Goal: Task Accomplishment & Management: Manage account settings

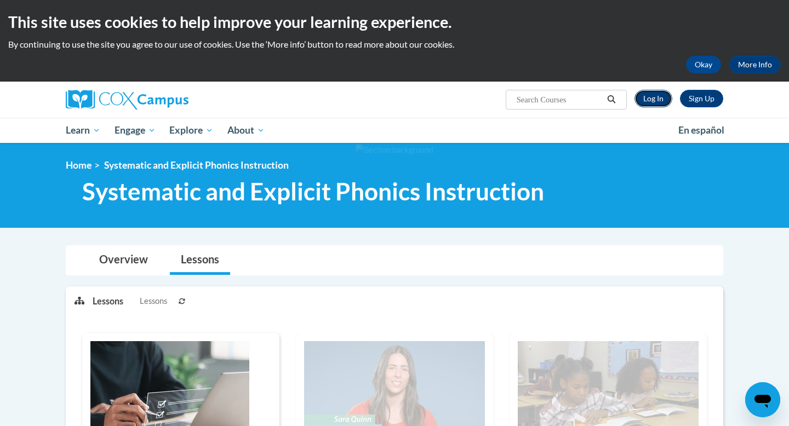
click at [642, 102] on link "Log In" at bounding box center [654, 99] width 38 height 18
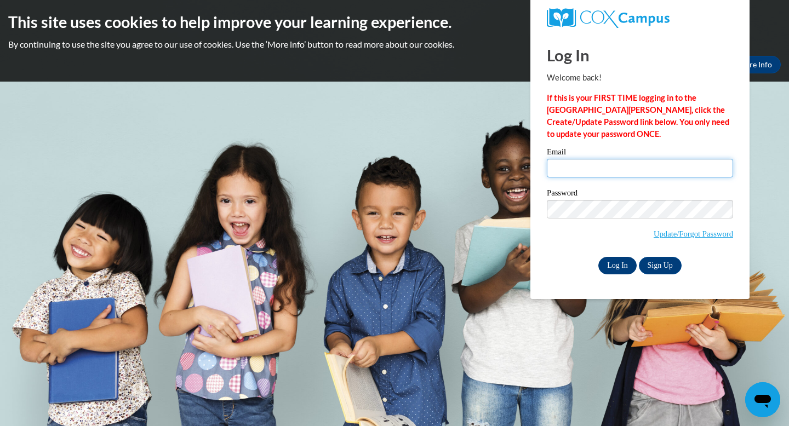
type input "lcarlini@senatobiaschools.com"
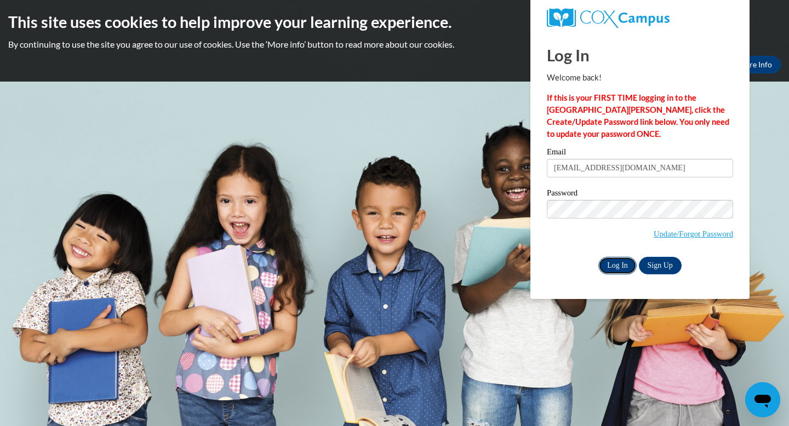
click at [613, 261] on input "Log In" at bounding box center [617, 266] width 38 height 18
